Goal: Task Accomplishment & Management: Complete application form

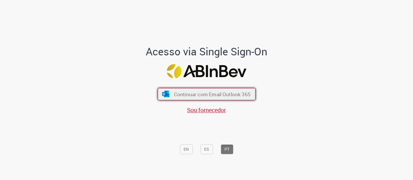
click at [207, 94] on span "Continuar com Email Outlook 365" at bounding box center [212, 94] width 77 height 7
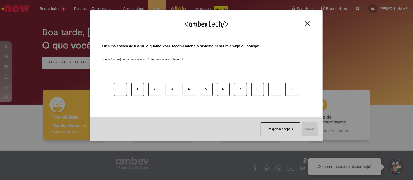
click at [307, 24] on img "Close" at bounding box center [307, 23] width 4 height 4
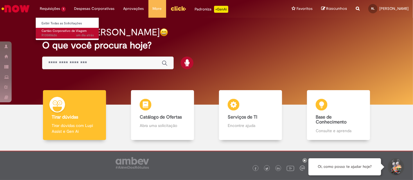
click at [59, 32] on span "Cartão Corporativo de Viagem" at bounding box center [64, 31] width 45 height 4
